Goal: Book appointment/travel/reservation

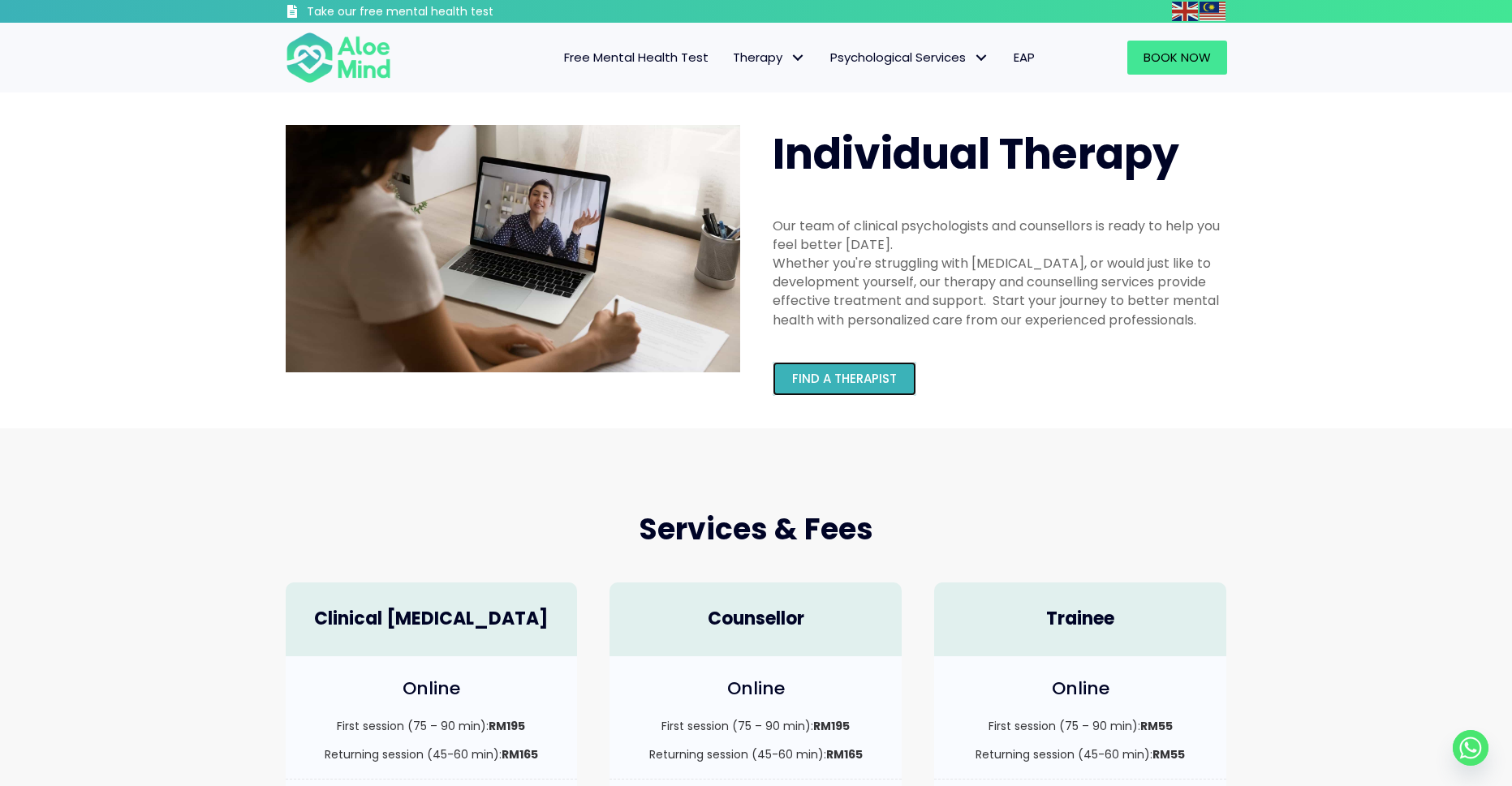
click at [815, 372] on span "Find a therapist" at bounding box center [844, 378] width 105 height 17
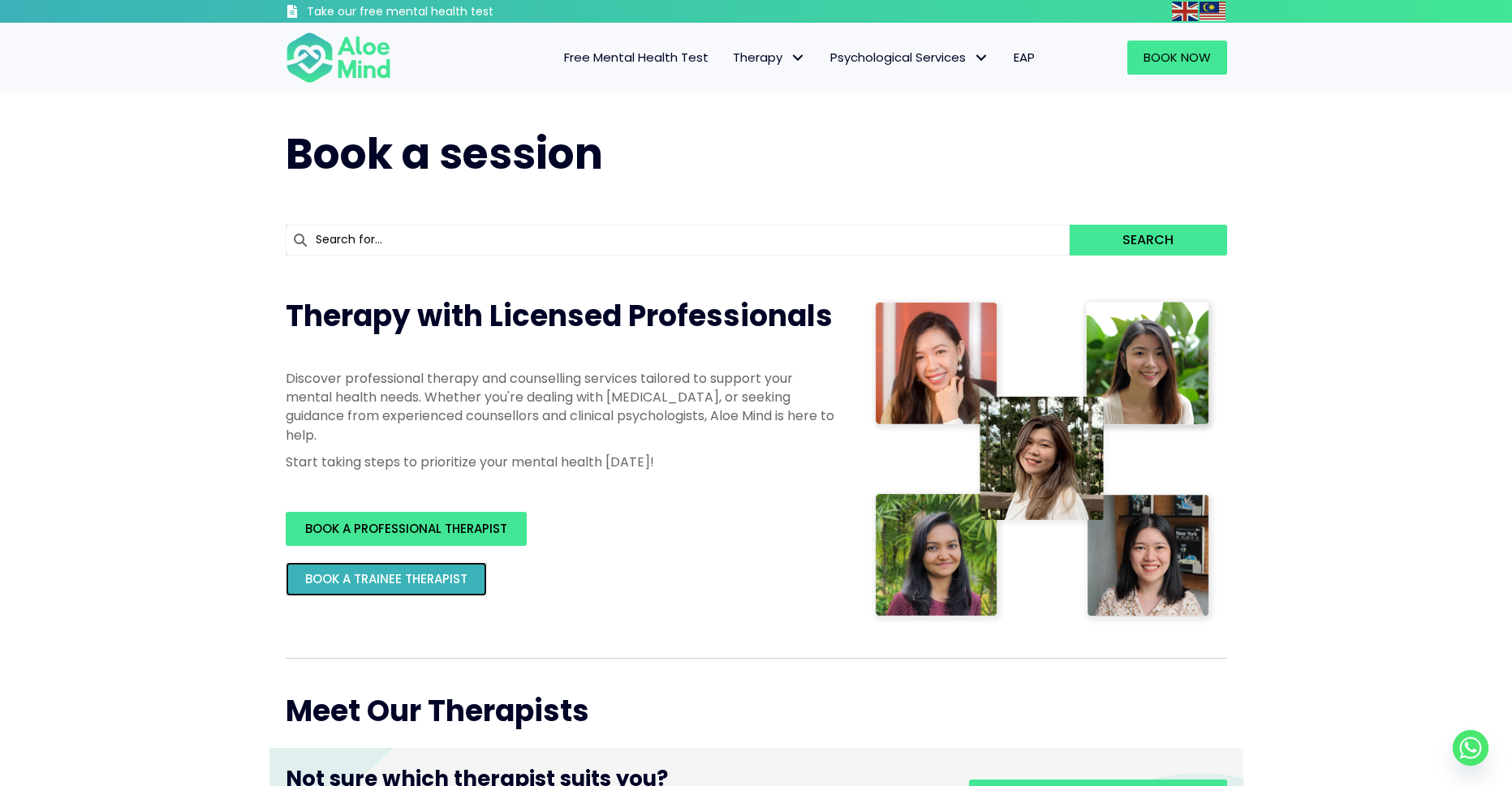
click at [468, 579] on link "BOOK A TRAINEE THERAPIST" at bounding box center [386, 579] width 201 height 34
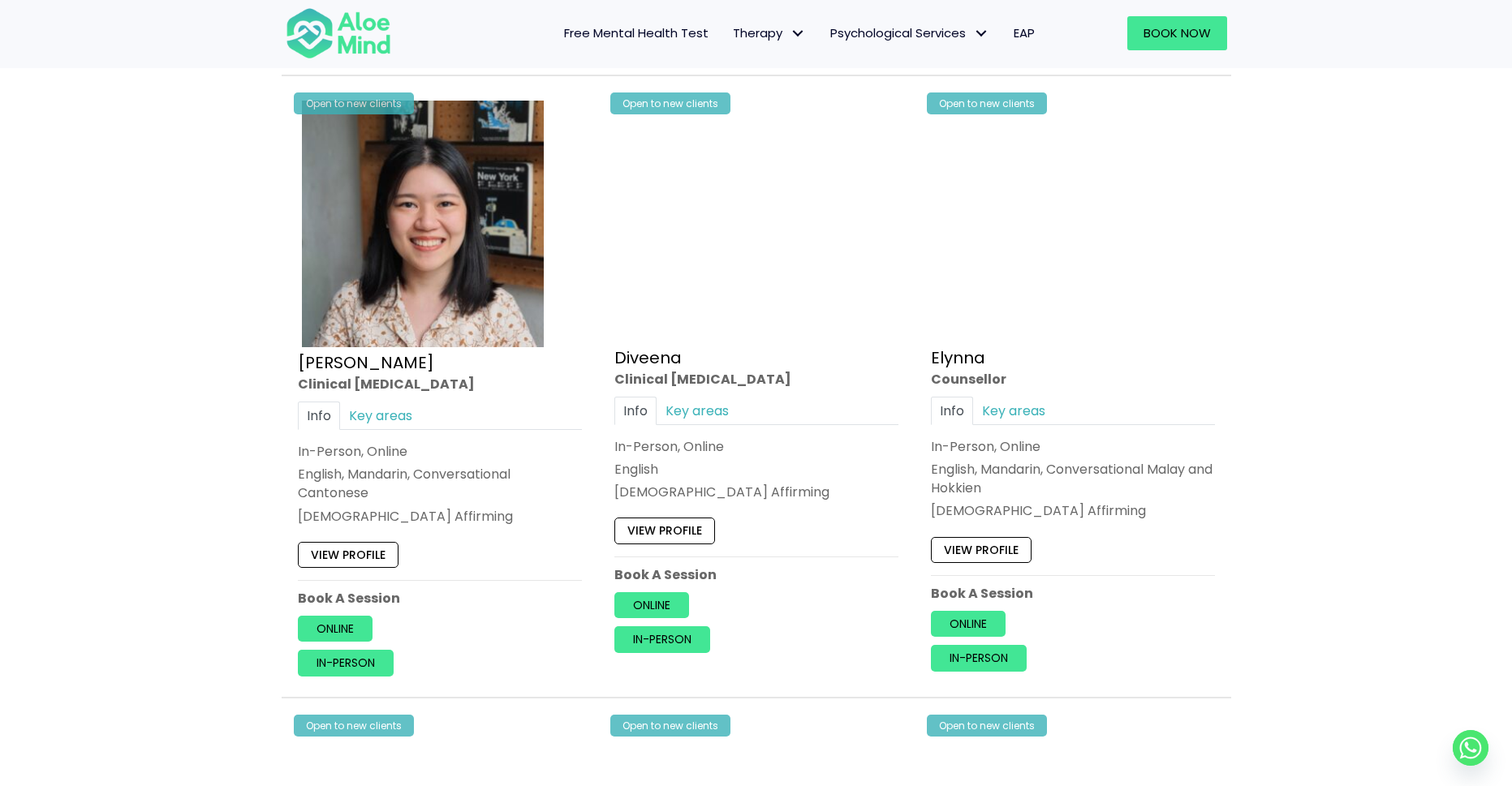
scroll to position [2028, 0]
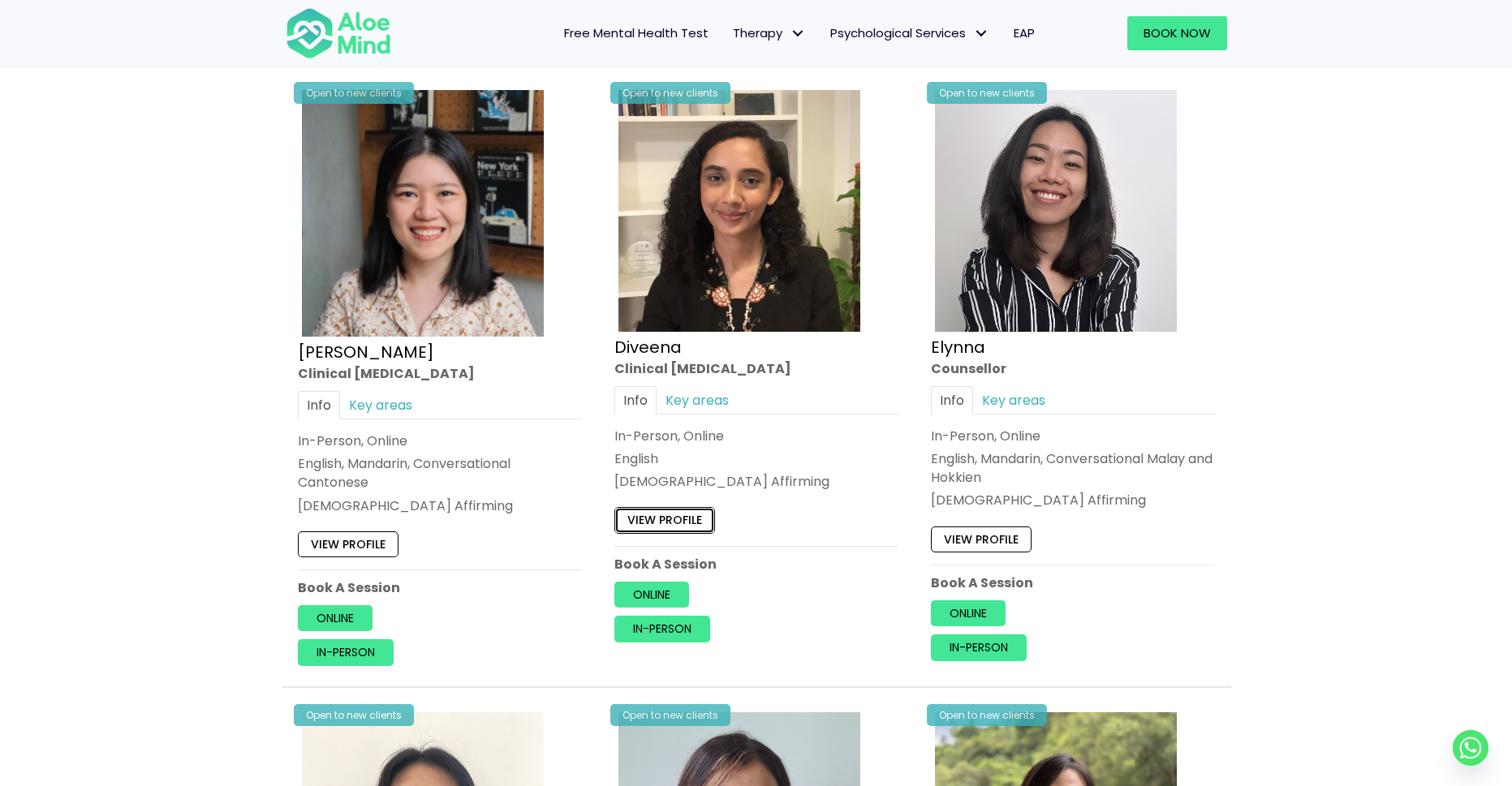
click at [699, 518] on link "View profile" at bounding box center [665, 520] width 100 height 26
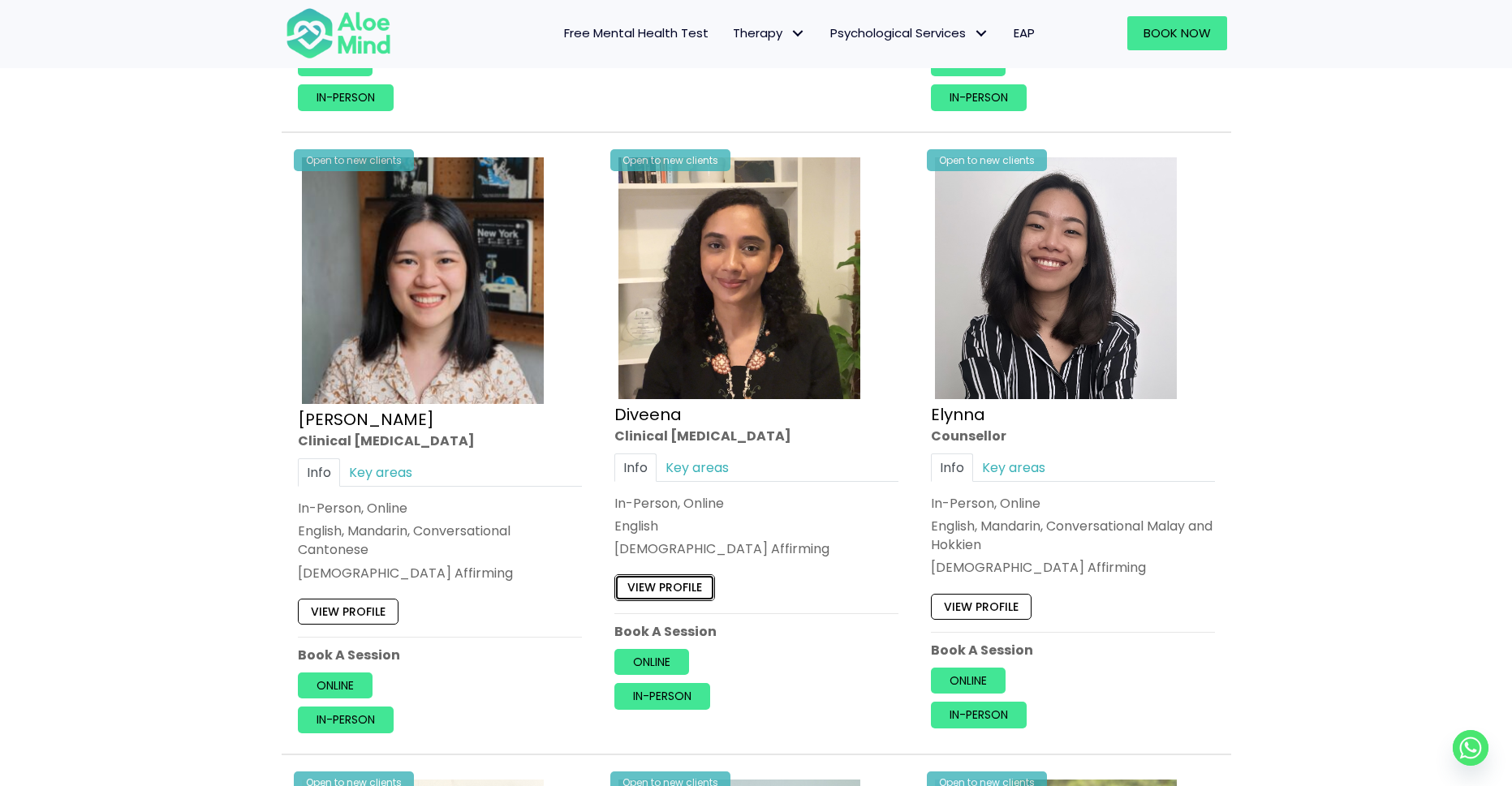
scroll to position [1947, 0]
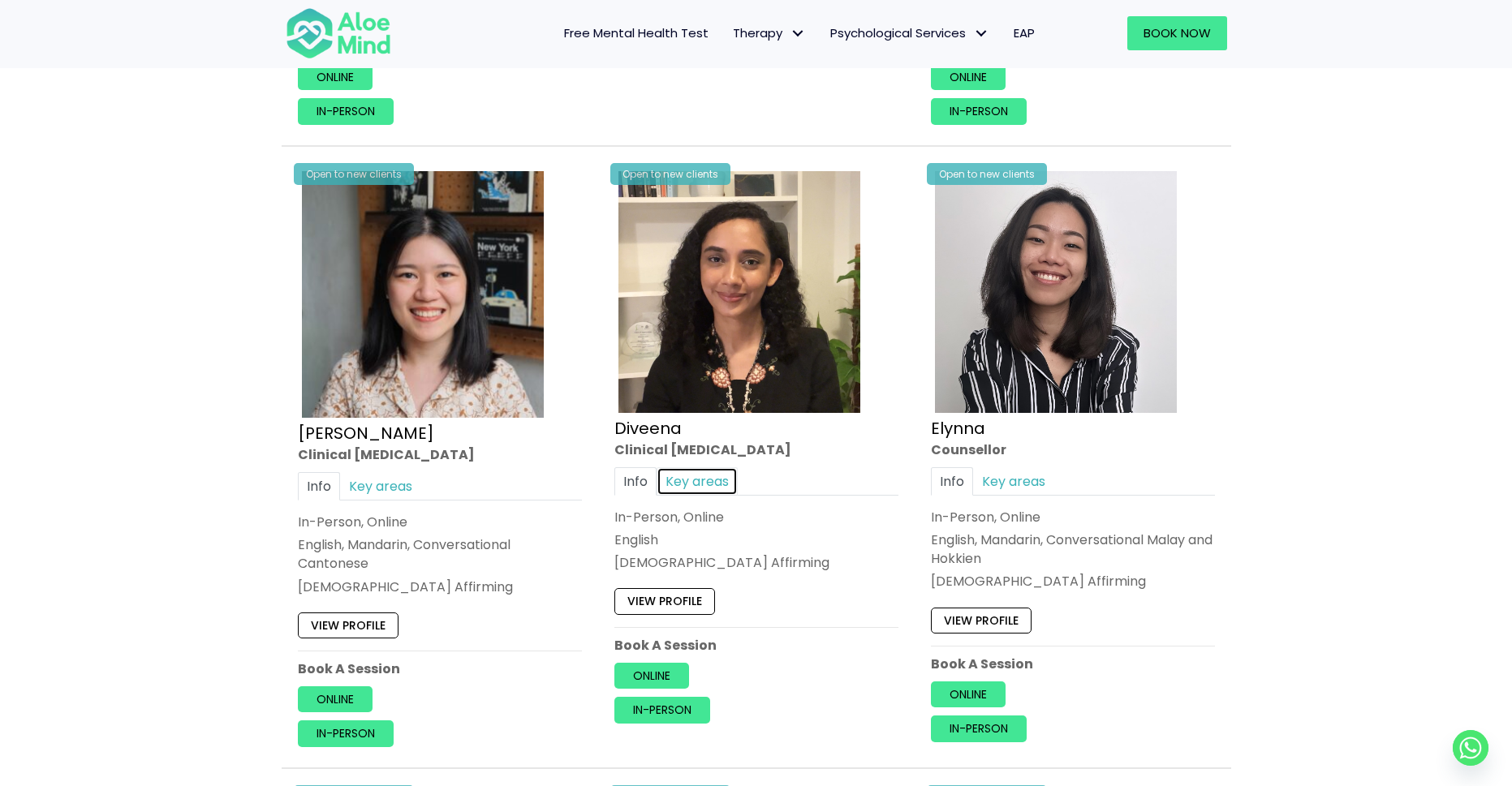
click at [703, 478] on link "Key areas" at bounding box center [698, 482] width 81 height 28
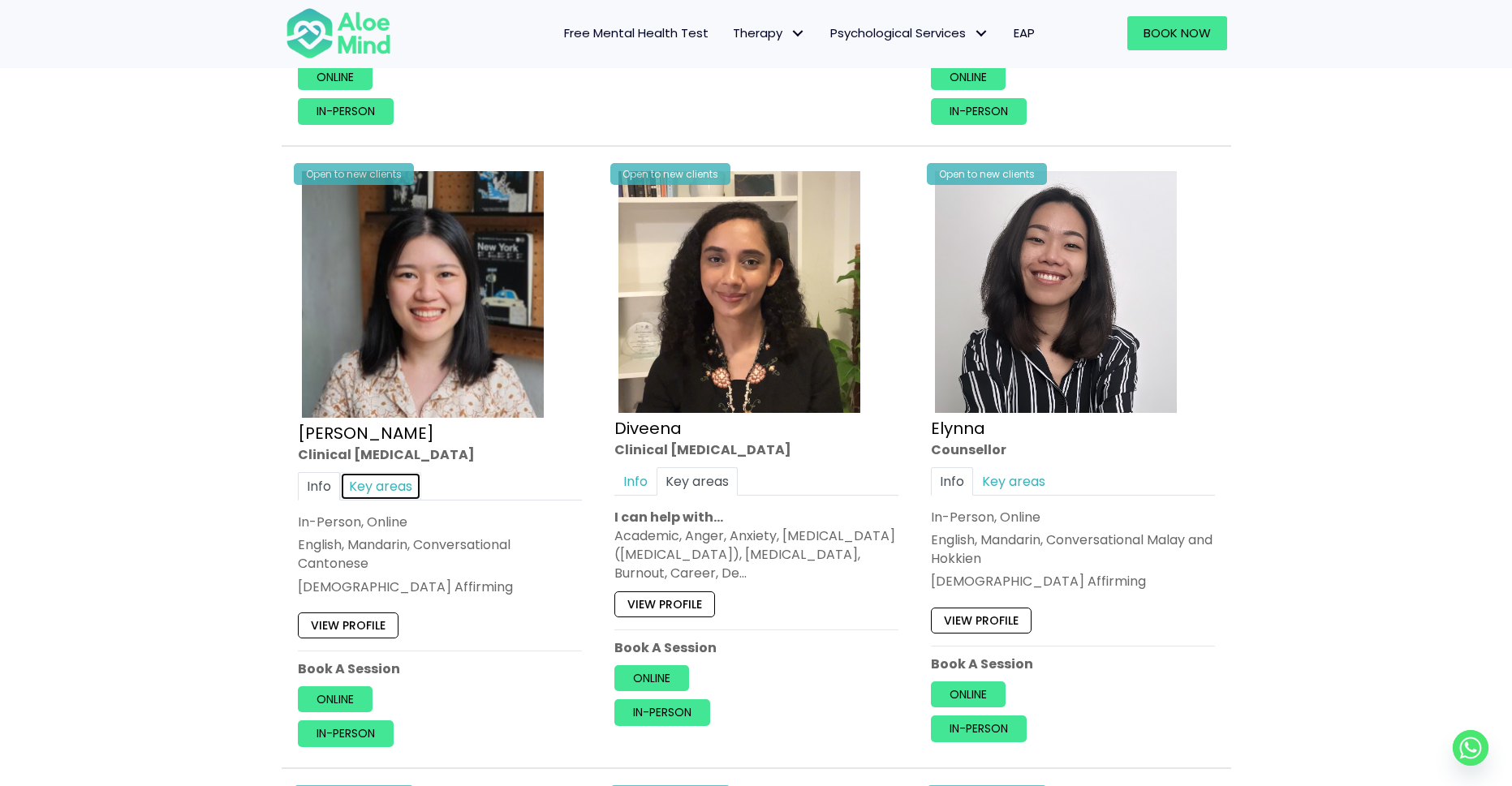
click at [391, 478] on link "Key areas" at bounding box center [381, 486] width 81 height 28
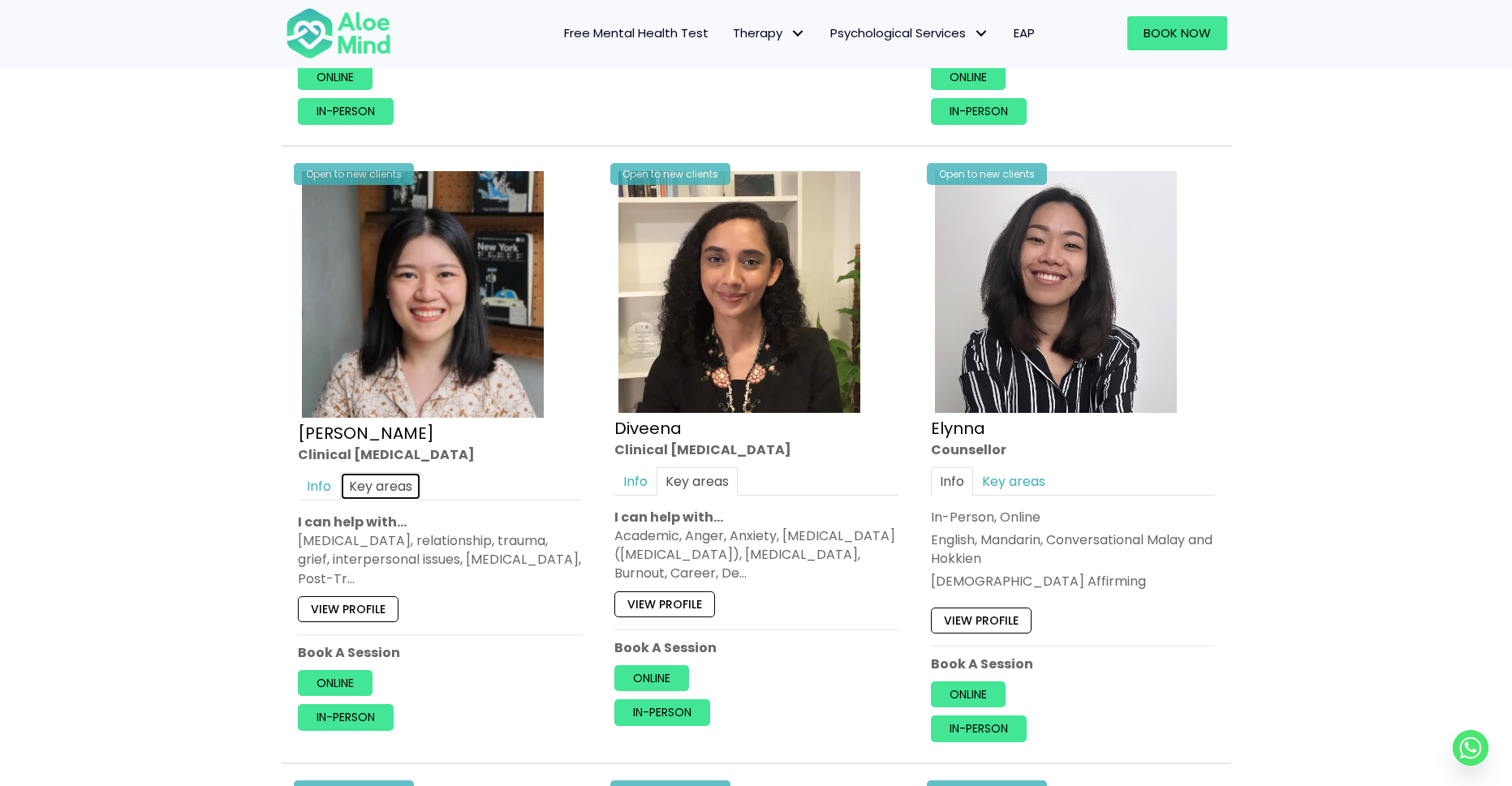
click at [394, 474] on link "Key areas" at bounding box center [381, 486] width 81 height 28
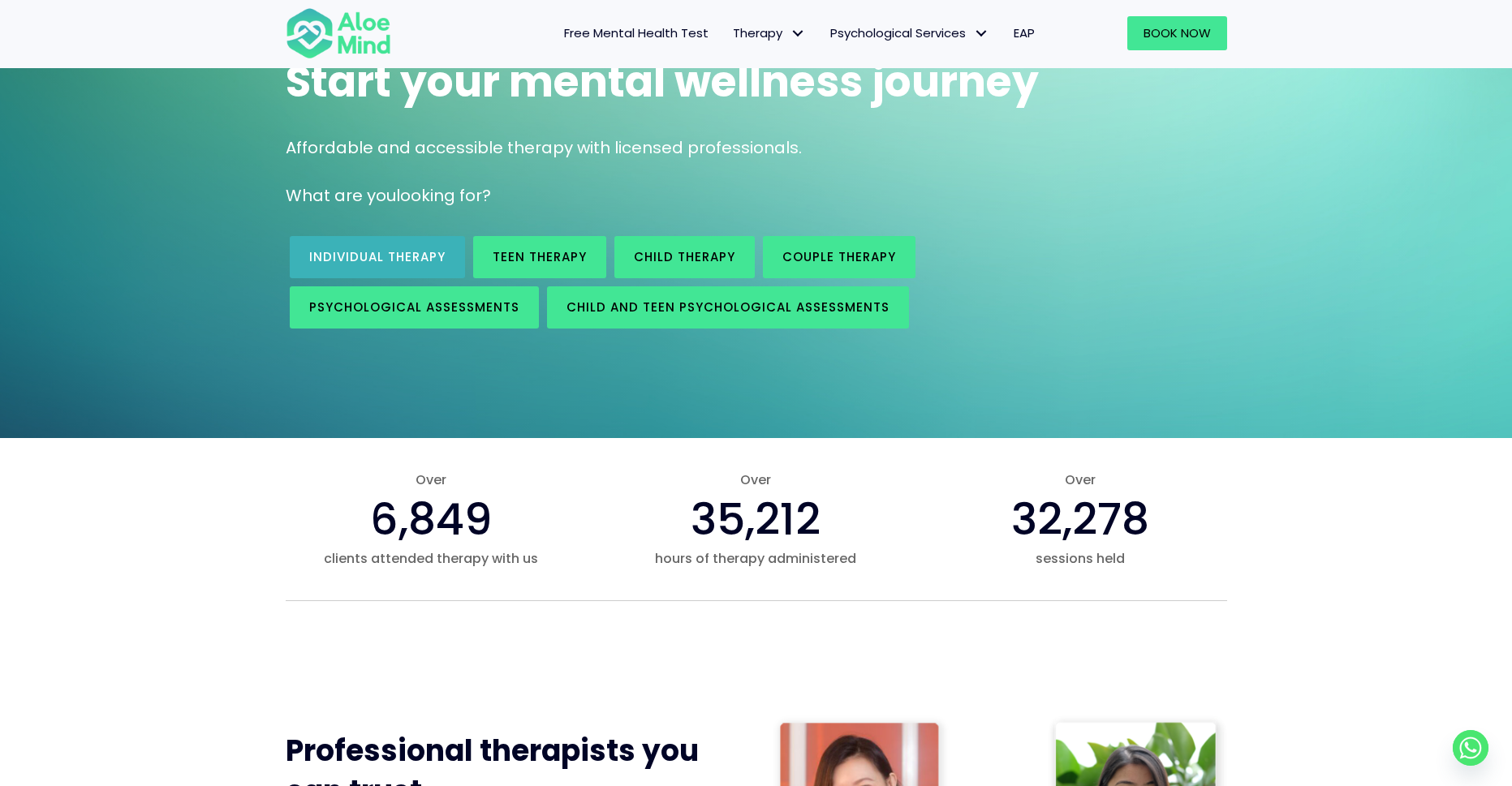
scroll to position [163, 0]
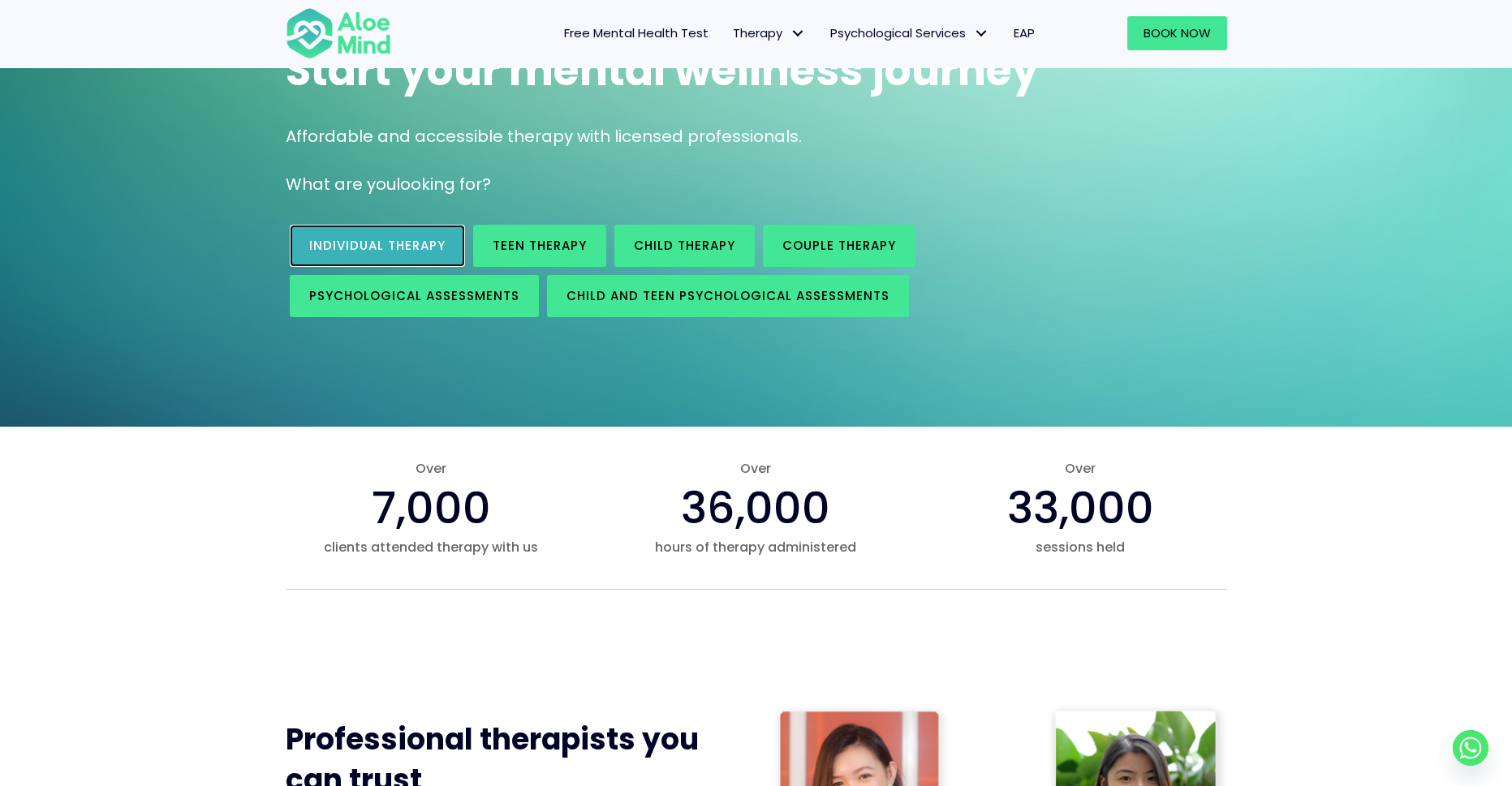
click at [306, 241] on link "Individual therapy" at bounding box center [376, 246] width 175 height 42
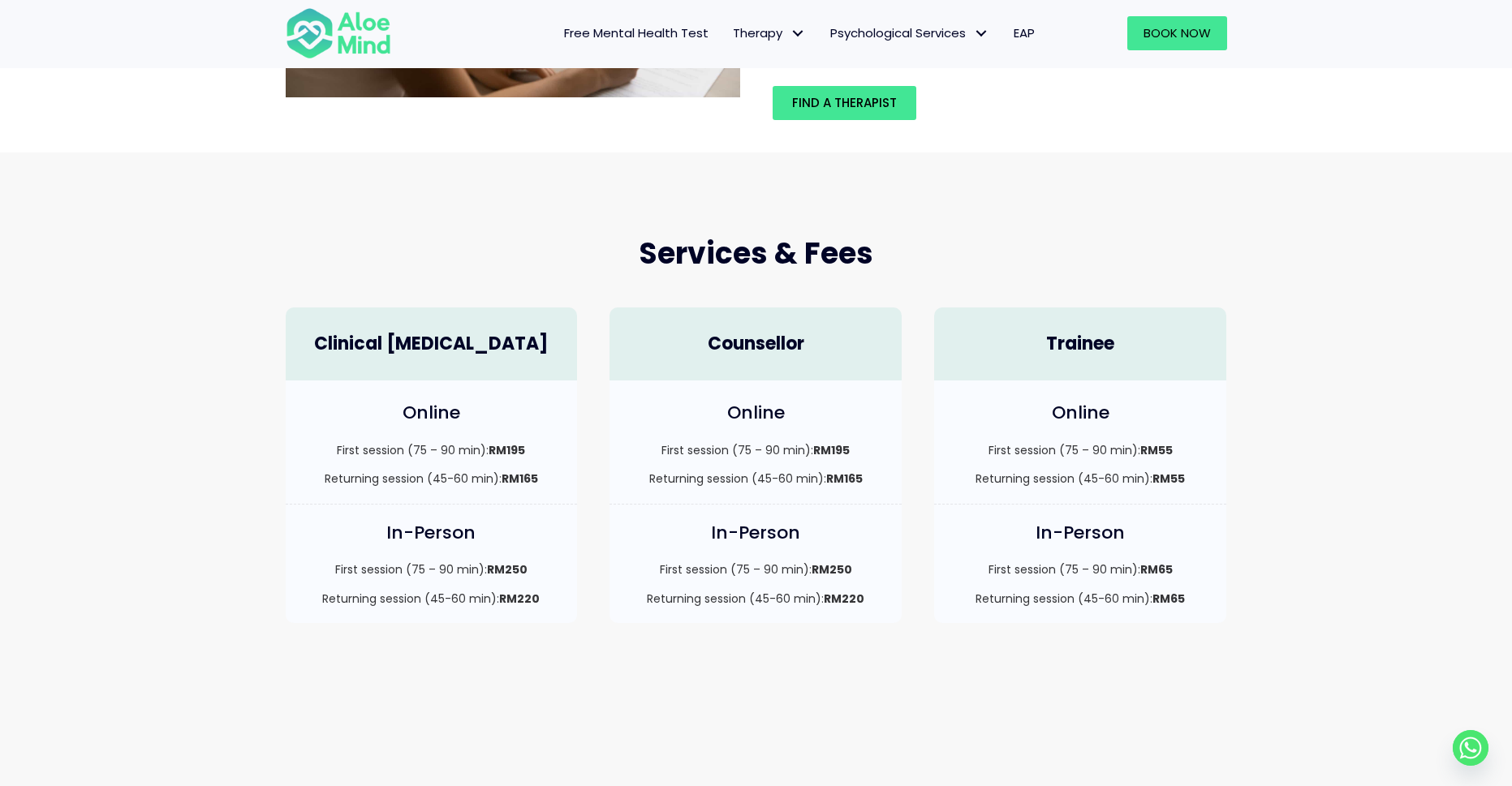
scroll to position [324, 0]
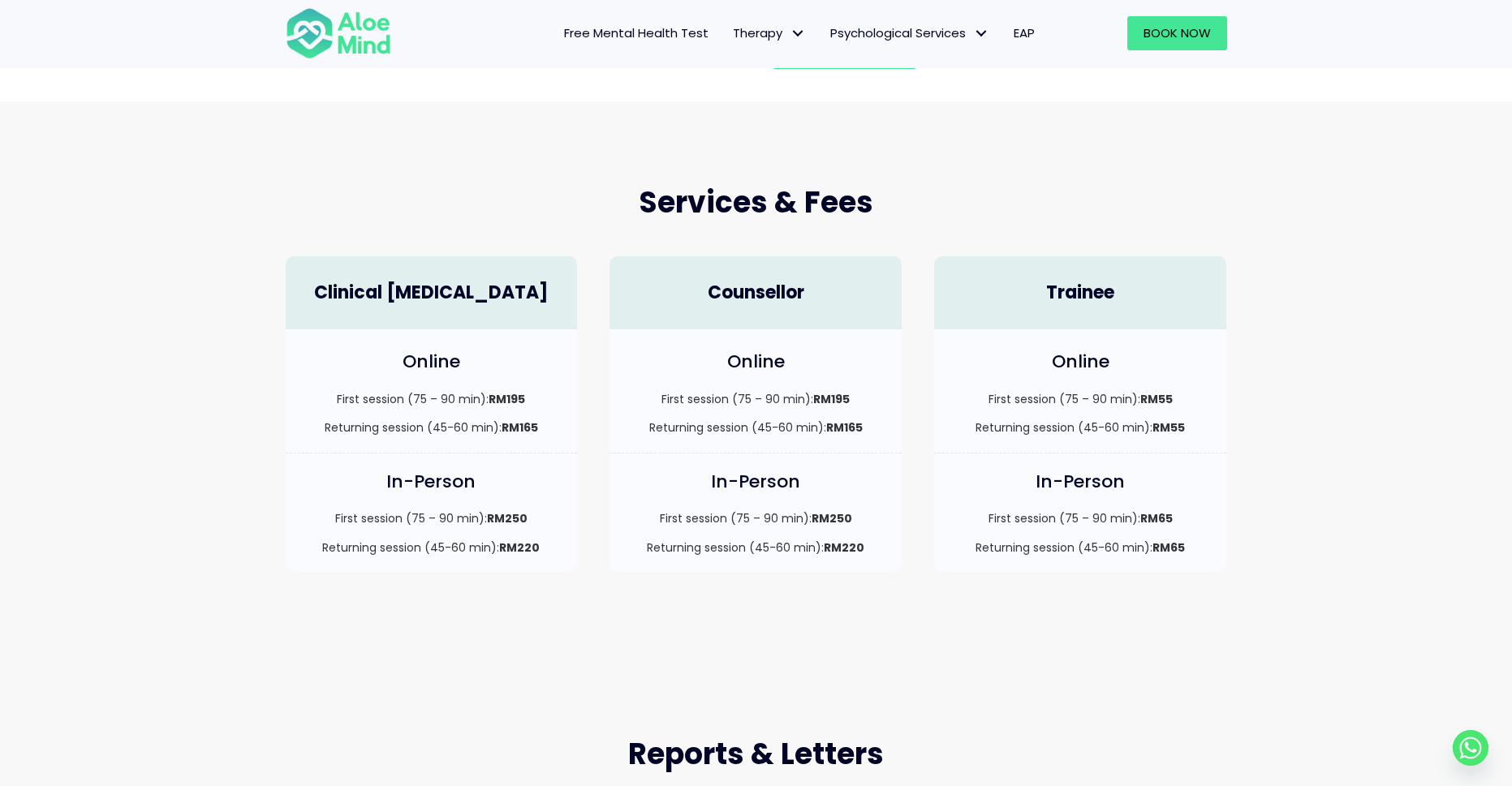
click at [1020, 310] on div "Trainee" at bounding box center [1080, 294] width 292 height 74
click at [1167, 35] on span "Book Now" at bounding box center [1177, 33] width 68 height 17
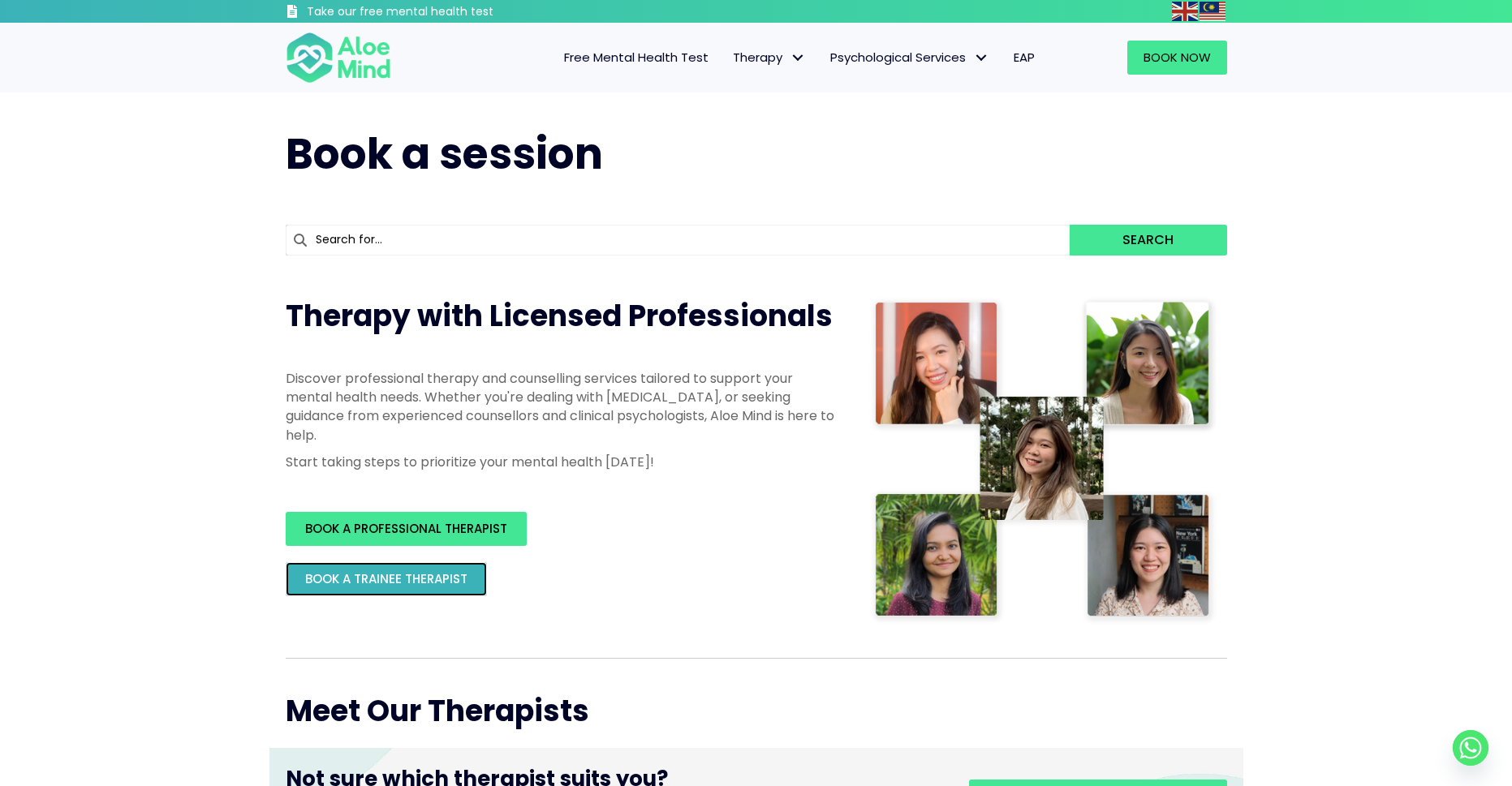
click at [362, 589] on link "BOOK A TRAINEE THERAPIST" at bounding box center [386, 579] width 201 height 34
